Goal: Task Accomplishment & Management: Use online tool/utility

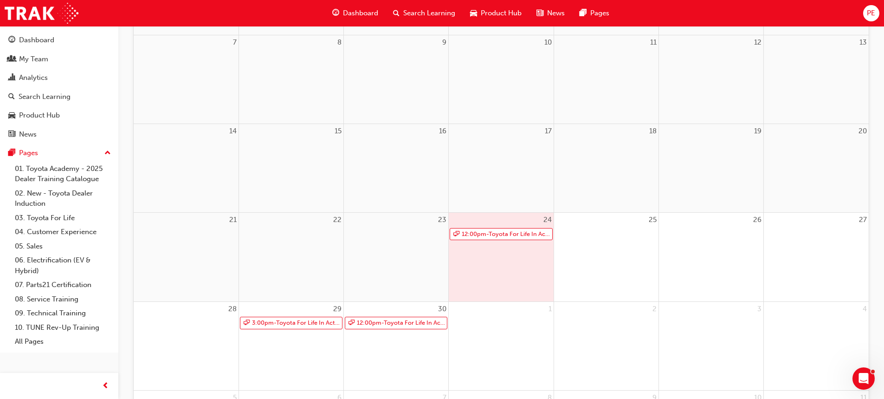
scroll to position [232, 0]
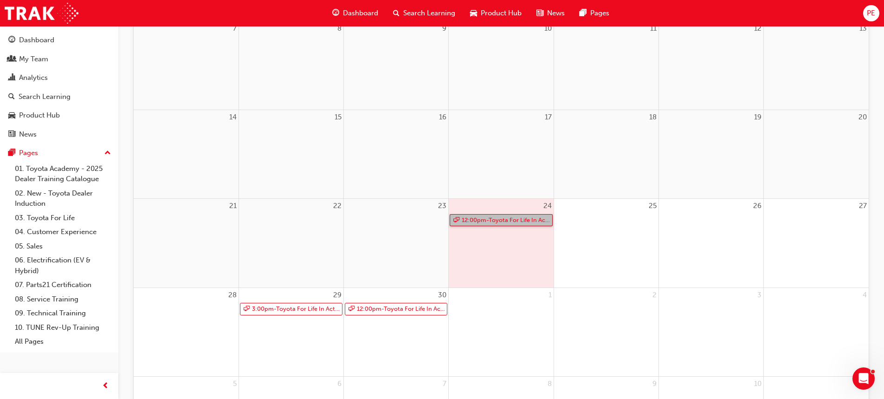
click at [512, 220] on link "12:00pm - Toyota For Life In Action - Virtual Classroom" at bounding box center [501, 220] width 103 height 13
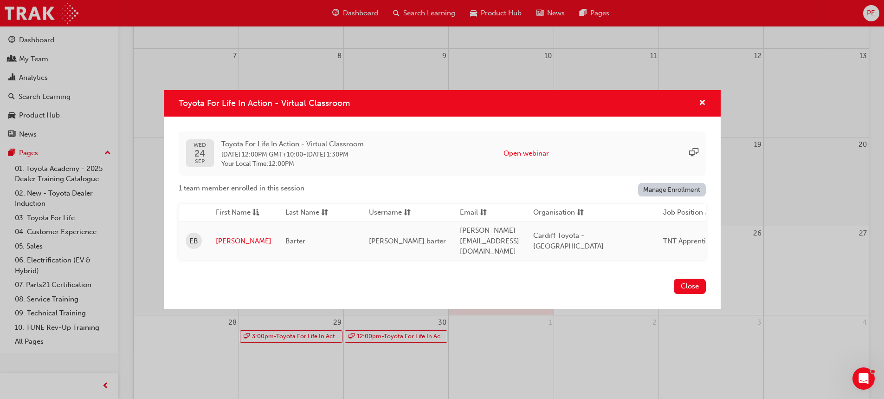
scroll to position [158, 0]
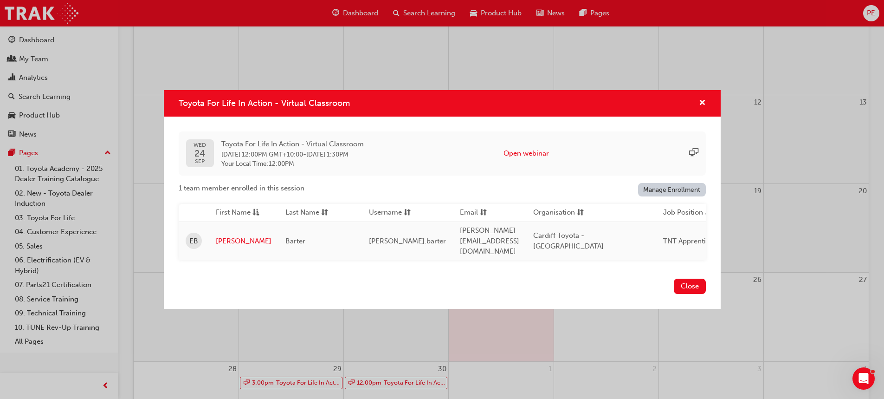
click at [712, 114] on div "Toyota For Life In Action - Virtual Classroom" at bounding box center [442, 103] width 557 height 26
click at [719, 121] on div "WED 24 SEP Toyota For Life In Action - Virtual Classroom 24 Sep 2025 12:00PM GM…" at bounding box center [442, 196] width 557 height 158
click at [535, 157] on button "Open webinar" at bounding box center [526, 153] width 45 height 11
